Goal: Task Accomplishment & Management: Manage account settings

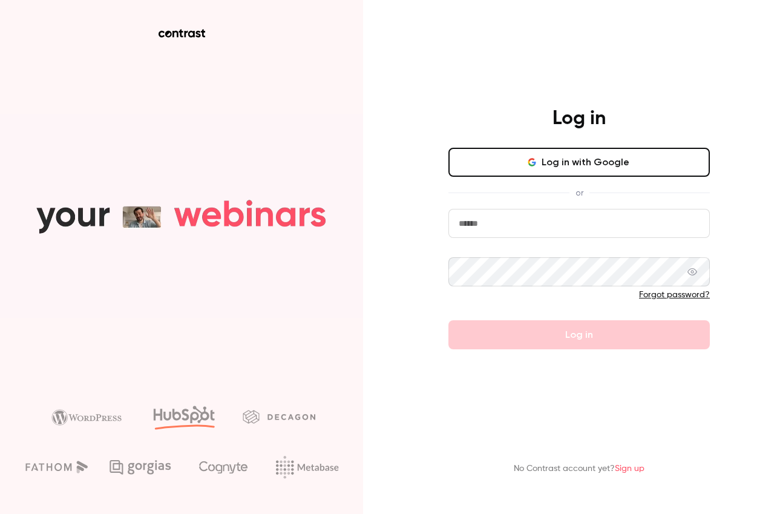
click at [555, 168] on button "Log in with Google" at bounding box center [580, 162] width 262 height 29
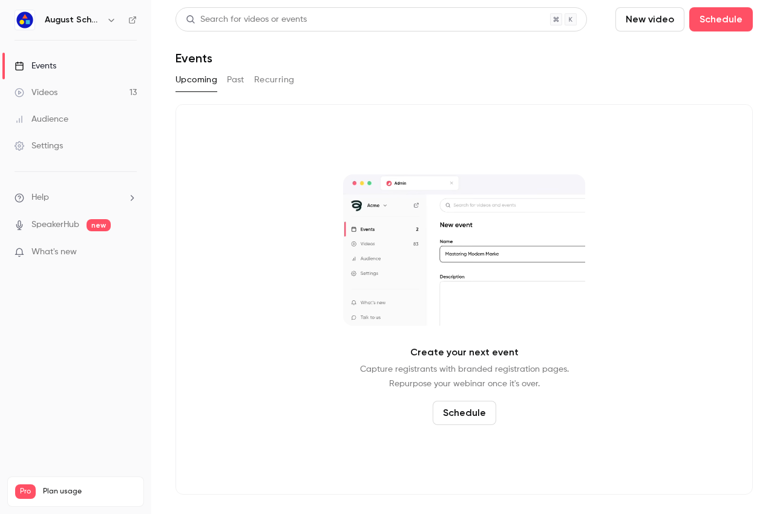
click at [234, 83] on button "Past" at bounding box center [236, 79] width 18 height 19
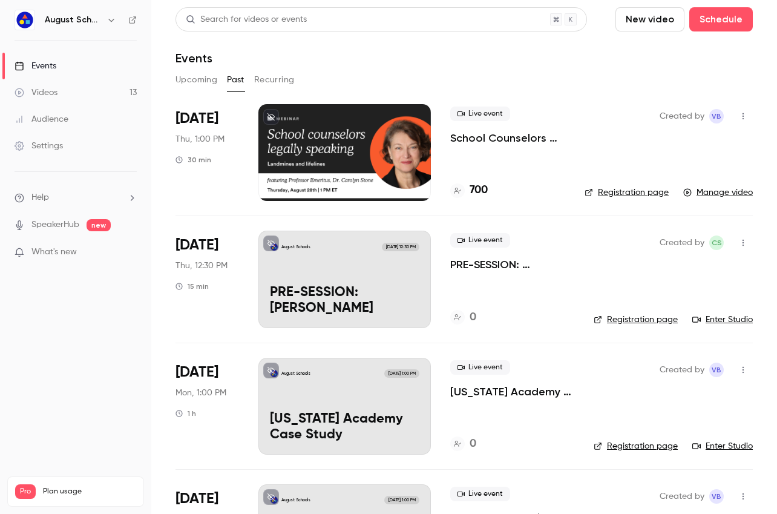
click at [43, 149] on div "Settings" at bounding box center [39, 146] width 48 height 12
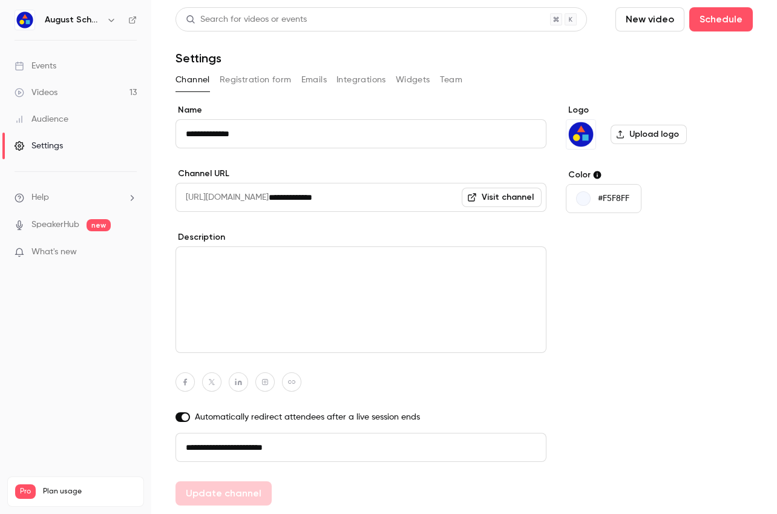
click at [83, 5] on nav "August Schools Events Videos 13 Audience Settings Help SpeakerHub new What's ne…" at bounding box center [75, 257] width 151 height 514
click at [85, 16] on h6 "August Schools" at bounding box center [73, 20] width 57 height 12
click at [113, 19] on icon "button" at bounding box center [110, 20] width 5 height 3
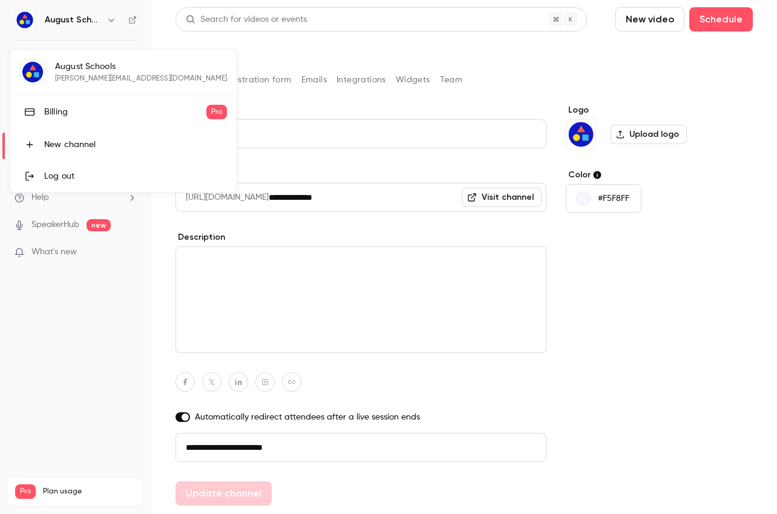
click at [95, 116] on div "Billing" at bounding box center [125, 112] width 162 height 12
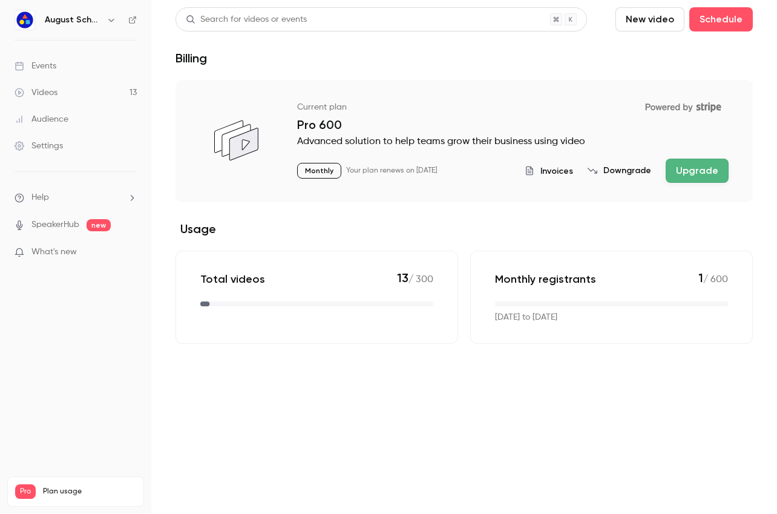
click at [558, 173] on span "Invoices" at bounding box center [557, 171] width 33 height 13
